Goal: Check status: Check status

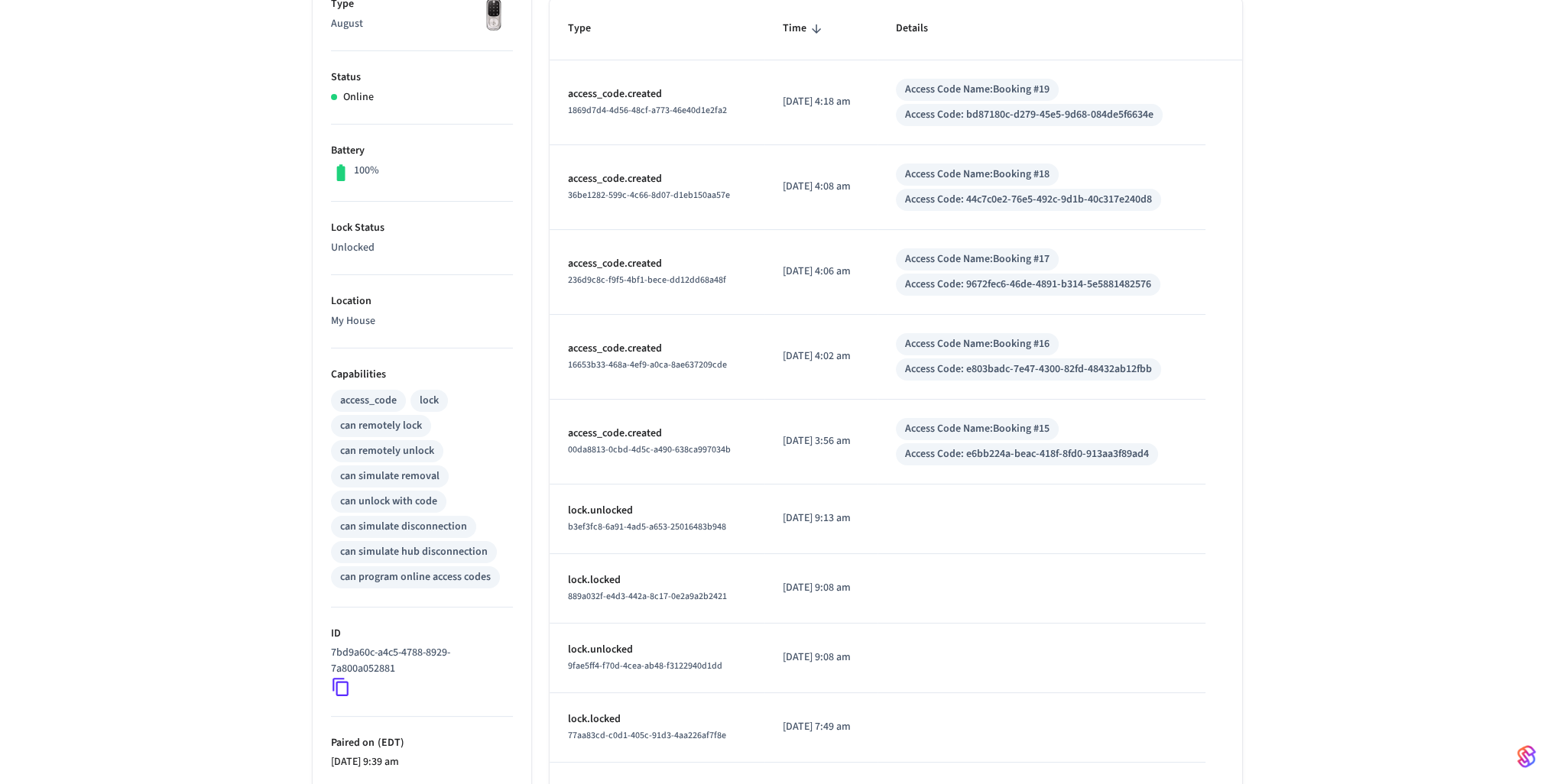
scroll to position [407, 0]
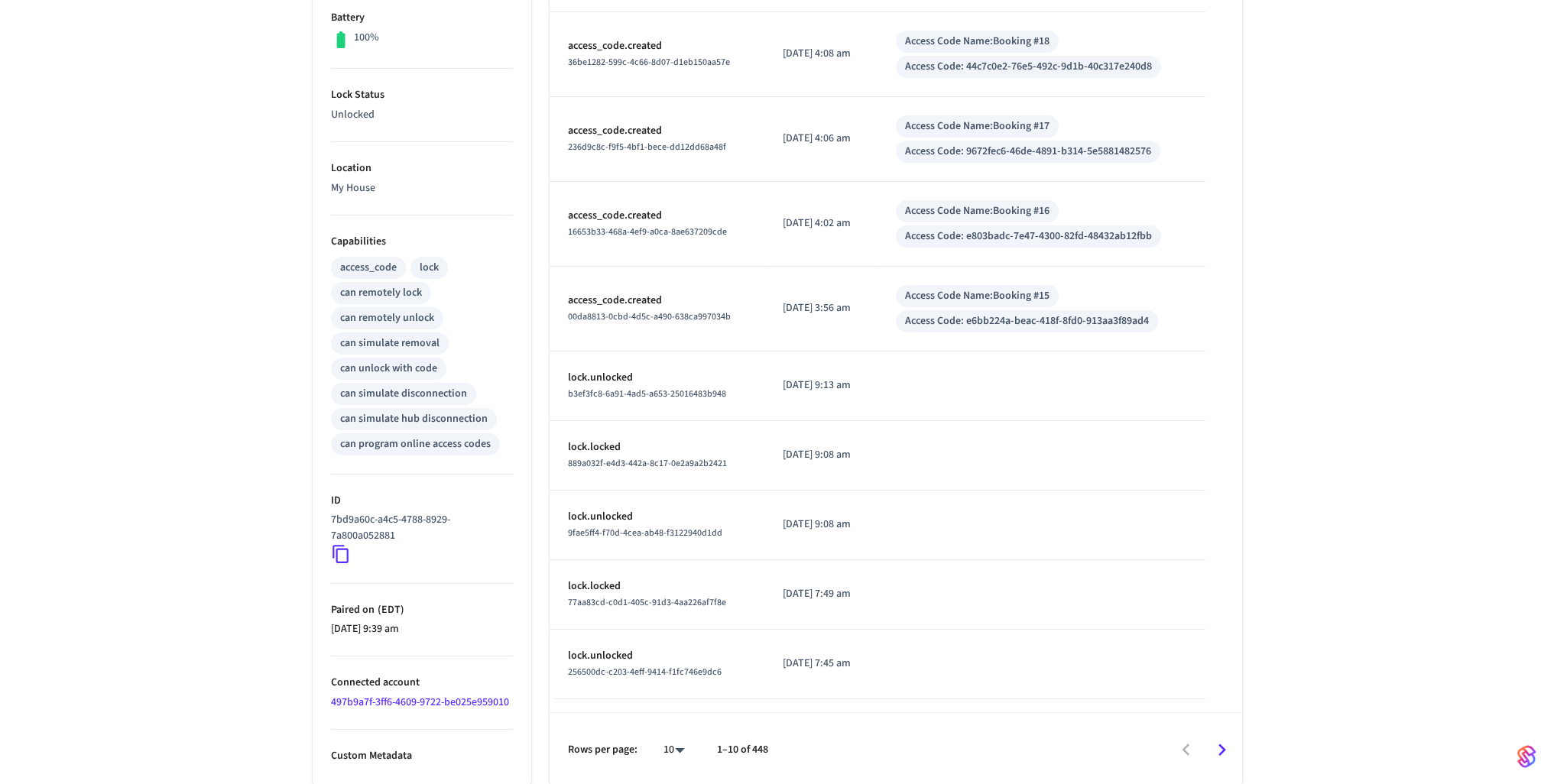
drag, startPoint x: 335, startPoint y: 556, endPoint x: 323, endPoint y: 554, distance: 12.2
click at [336, 556] on icon at bounding box center [340, 555] width 16 height 19
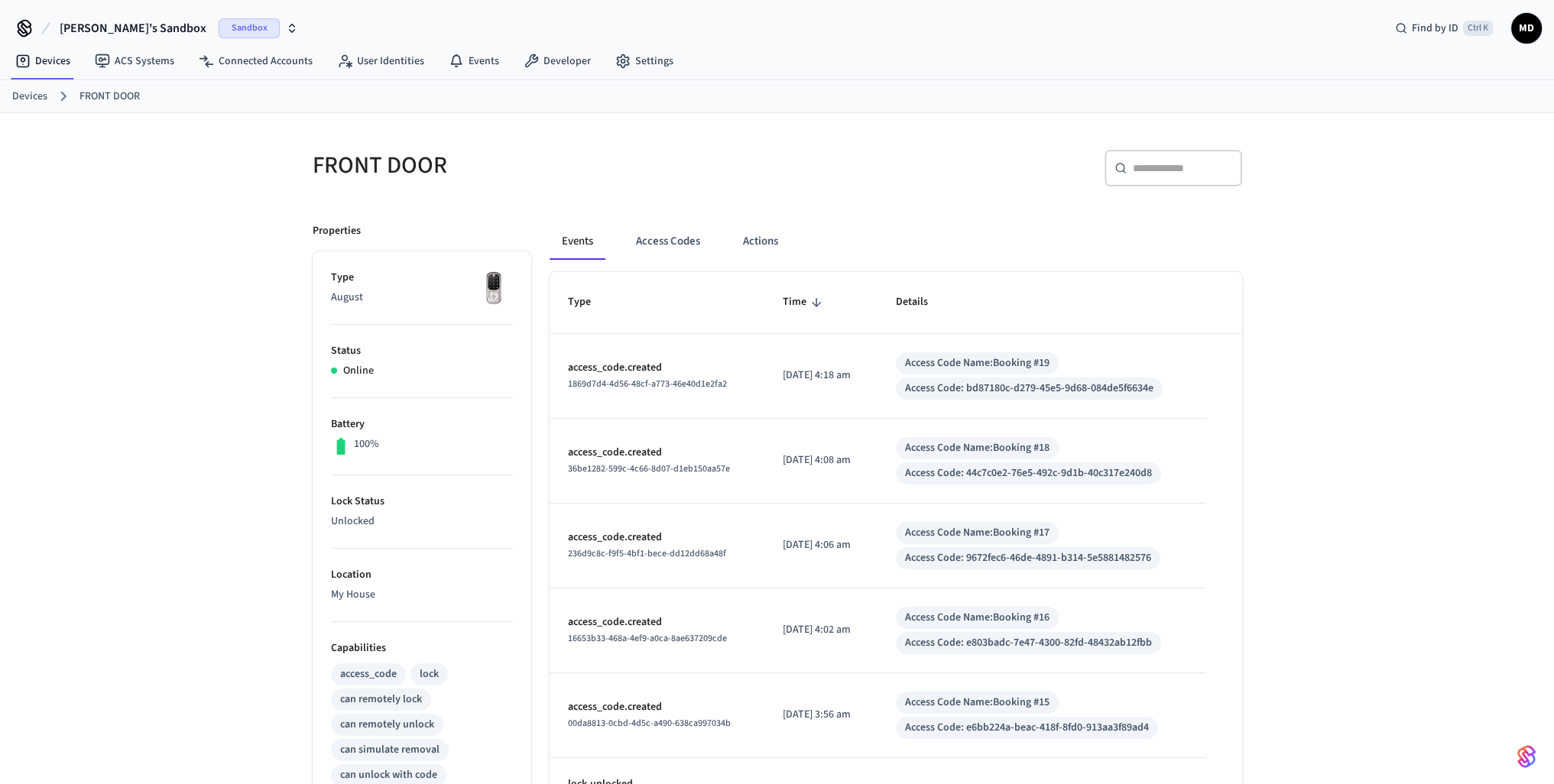
click at [132, 31] on span "[PERSON_NAME]'s Sandbox" at bounding box center [133, 28] width 147 height 19
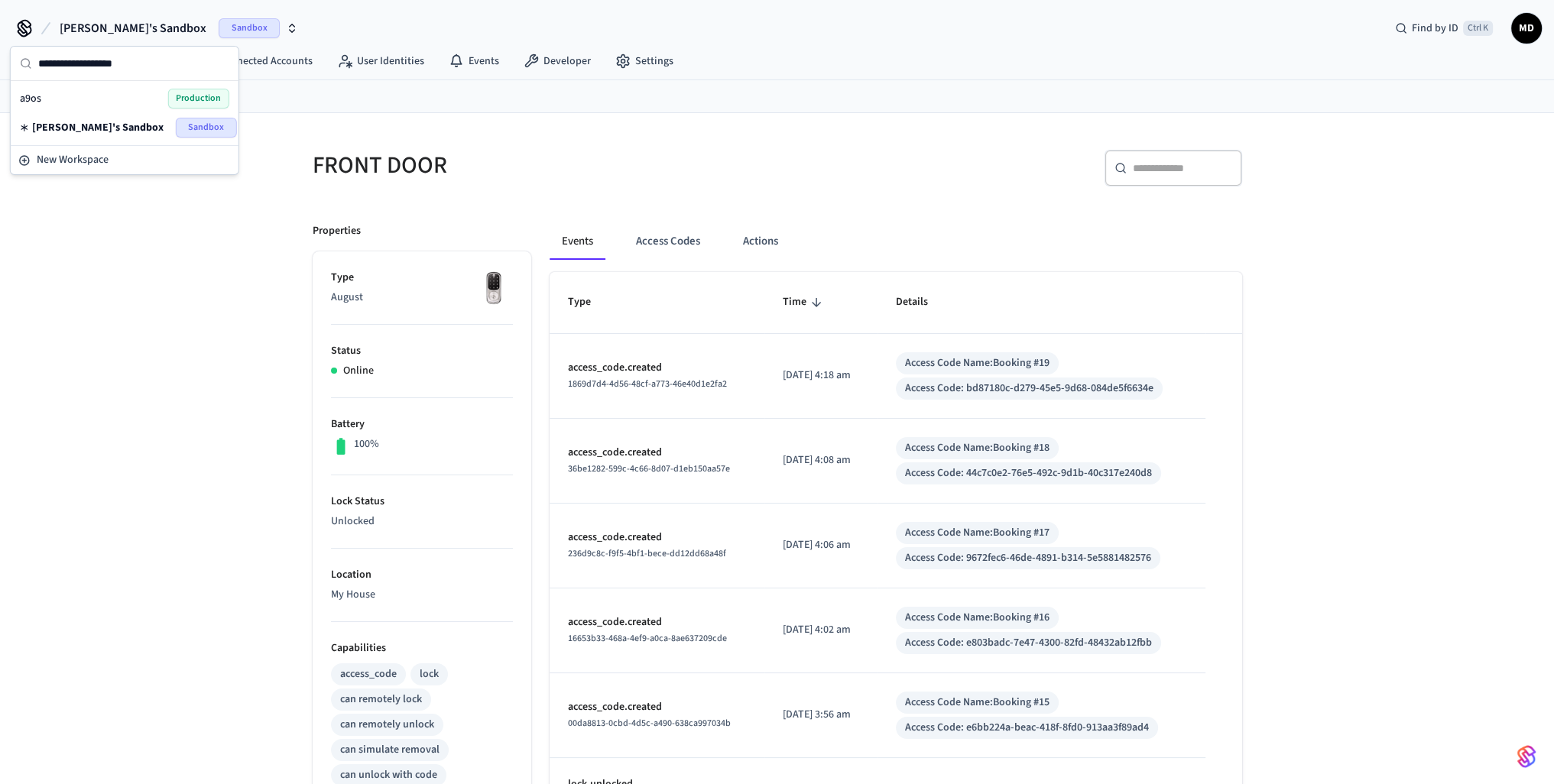
click at [189, 101] on span "Production" at bounding box center [199, 98] width 62 height 20
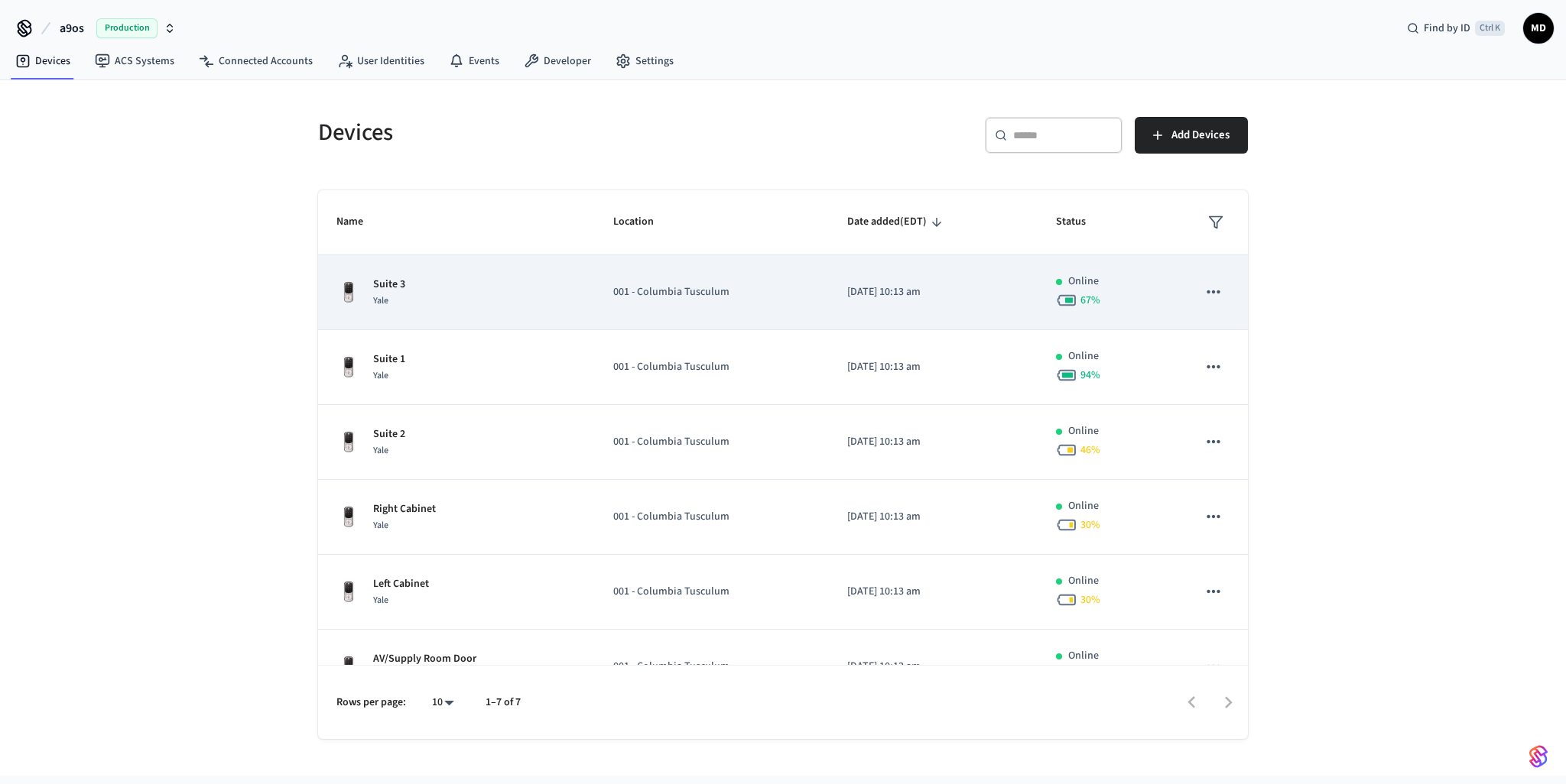
click at [520, 273] on td "Suite 3 Yale" at bounding box center [457, 292] width 276 height 75
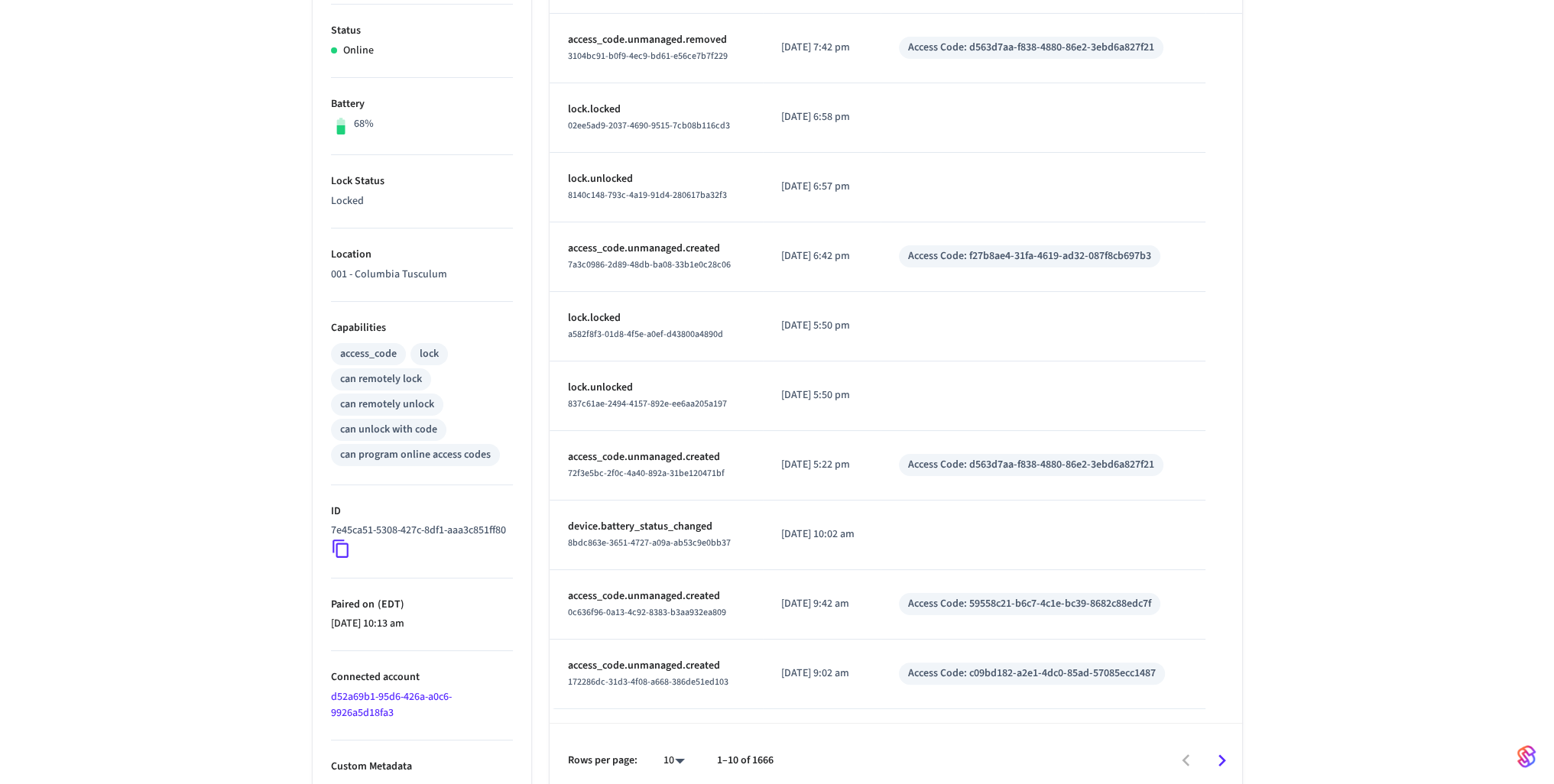
scroll to position [348, 0]
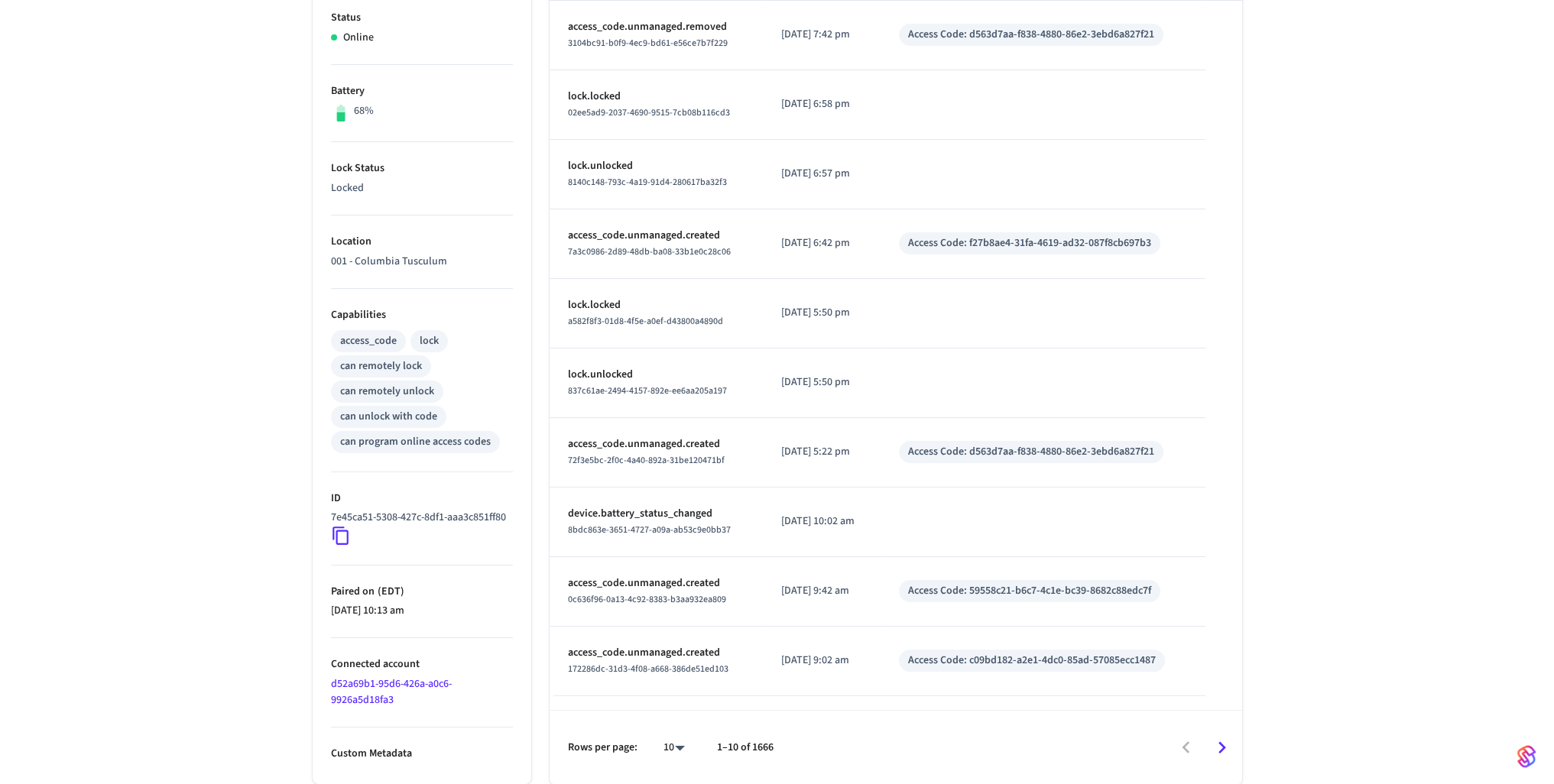
click at [343, 535] on icon at bounding box center [341, 535] width 20 height 20
